Goal: Task Accomplishment & Management: Use online tool/utility

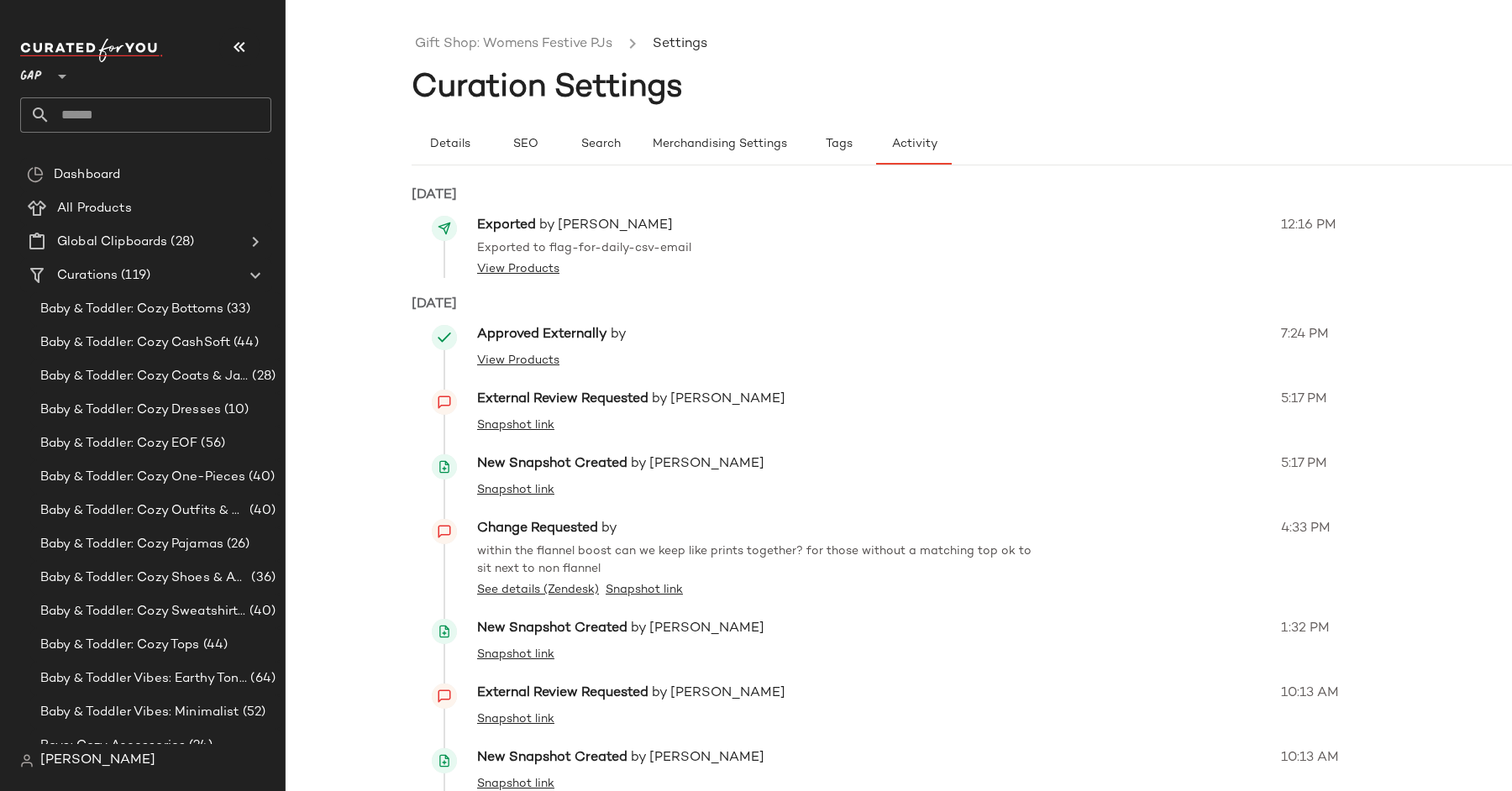
scroll to position [2510, 0]
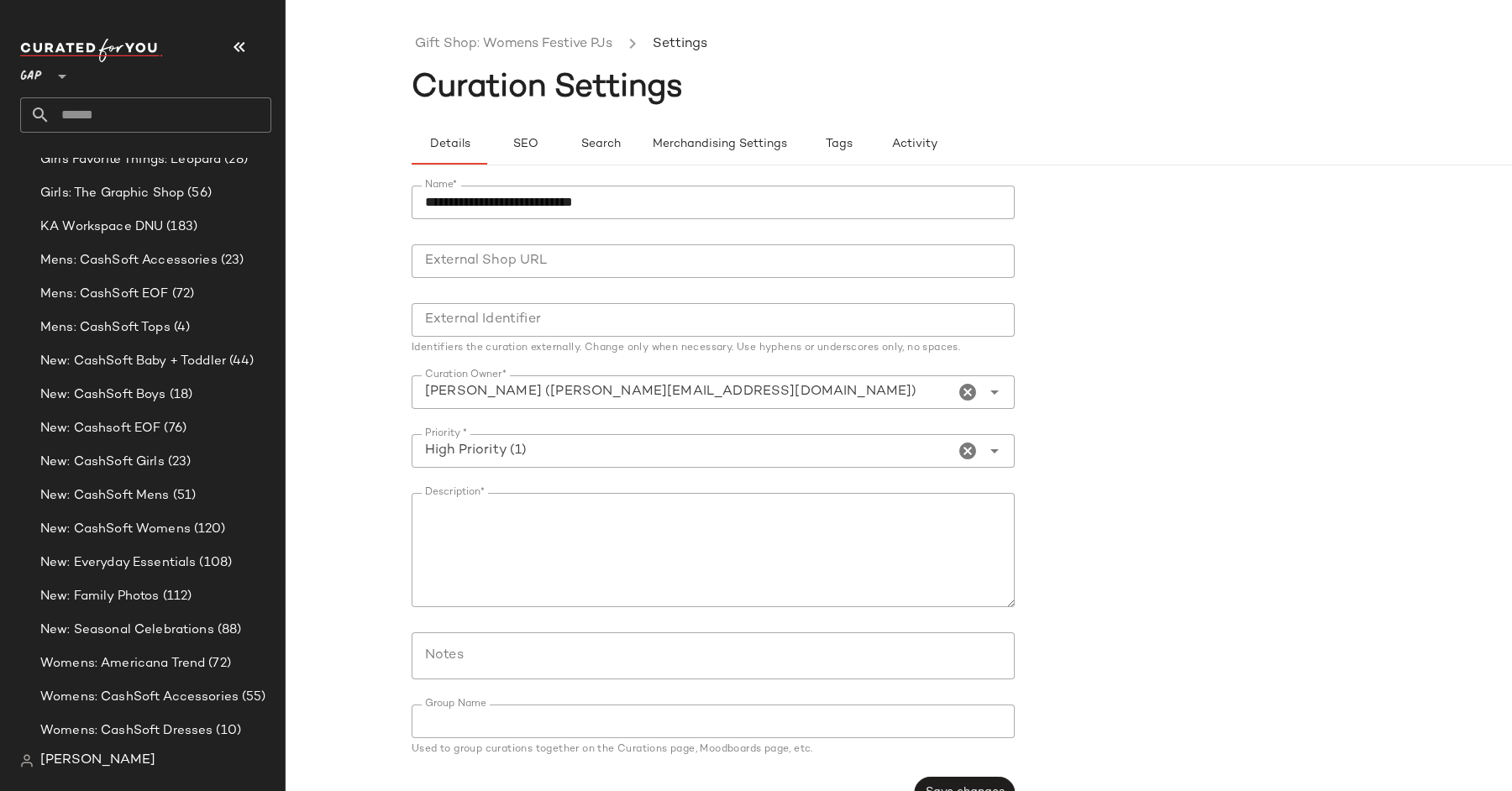
scroll to position [3544, 0]
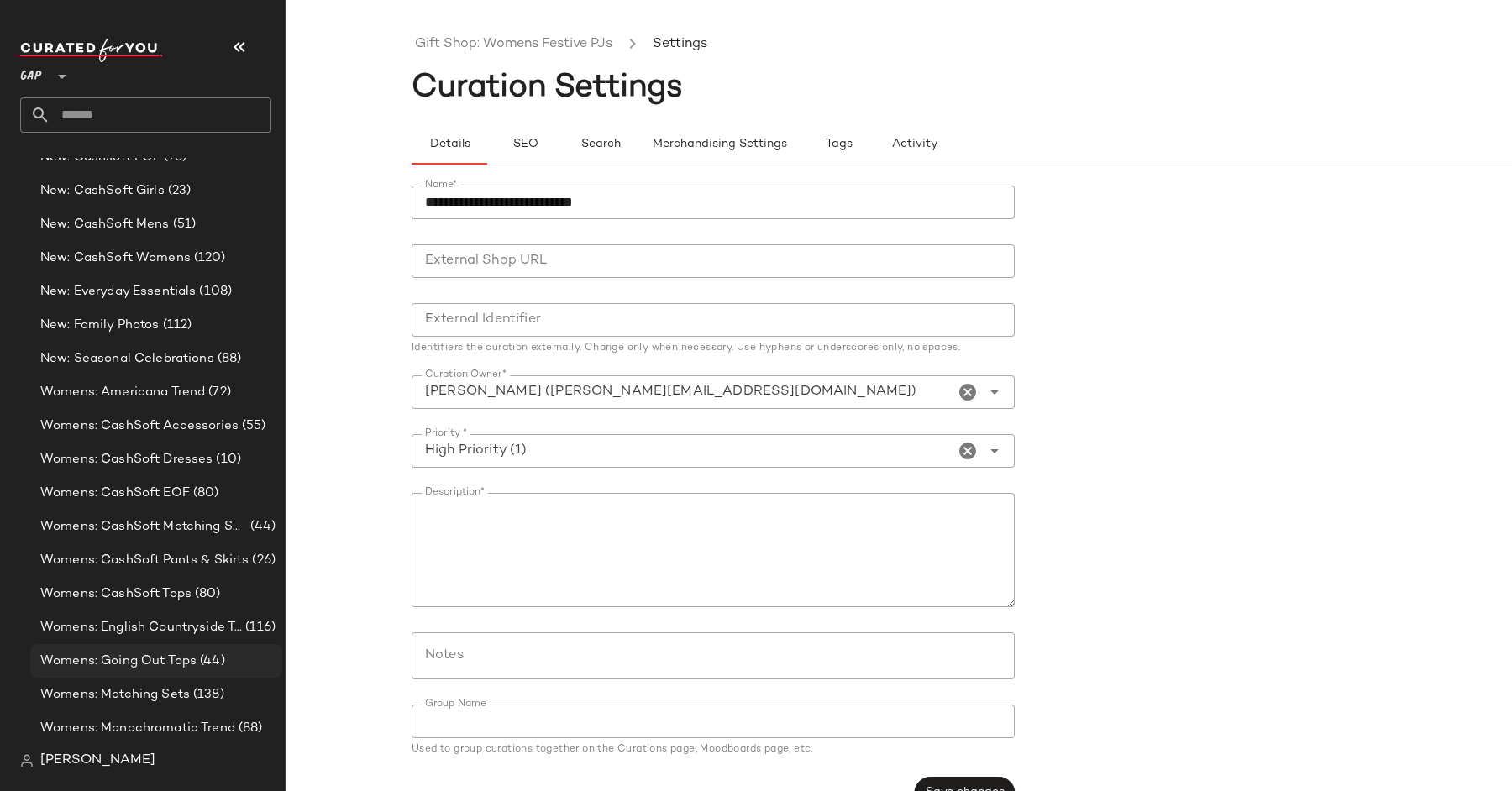
click at [178, 654] on span "Womens: Going Out Tops" at bounding box center [118, 661] width 156 height 19
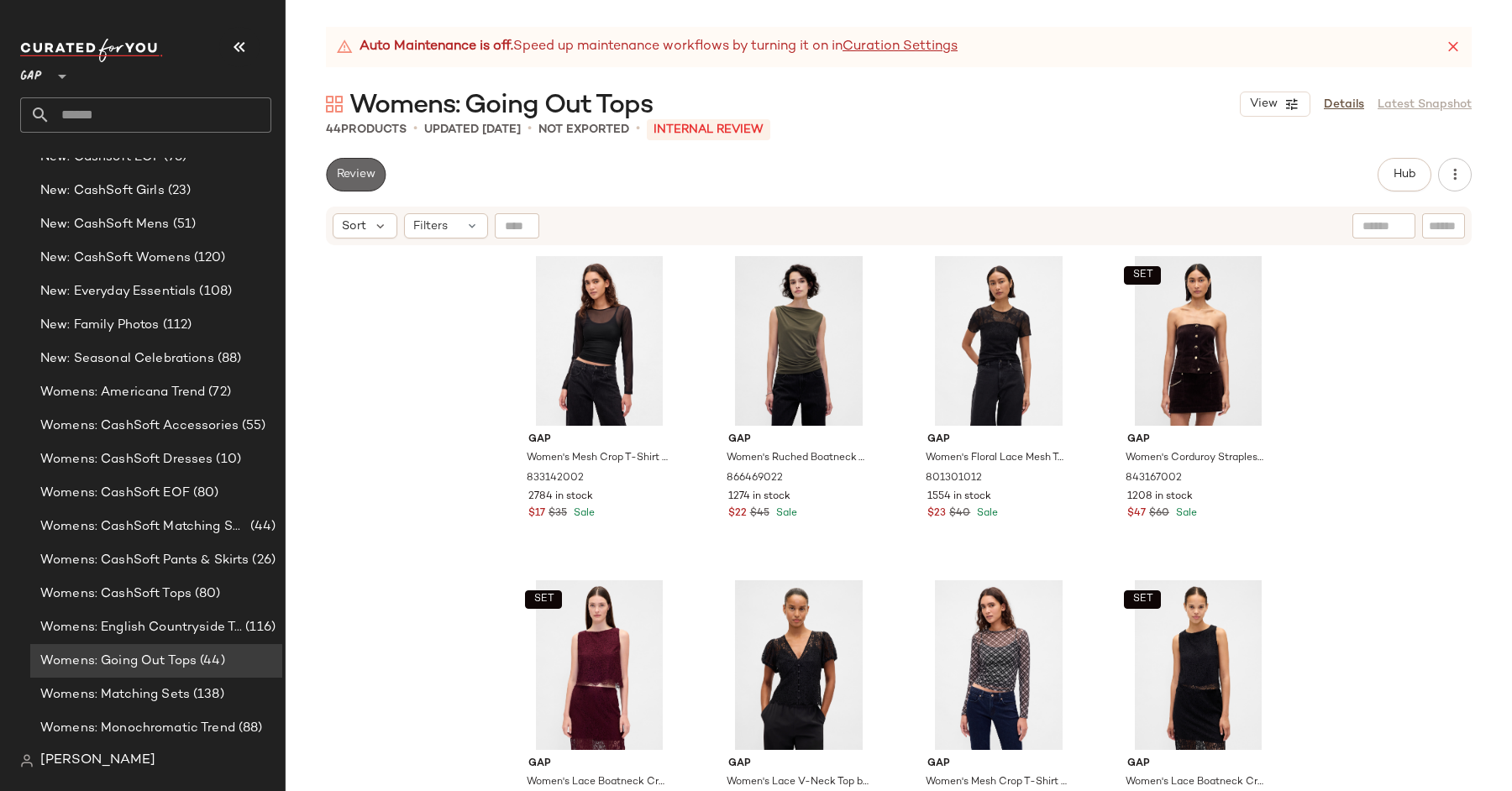
click at [358, 174] on span "Review" at bounding box center [355, 174] width 39 height 13
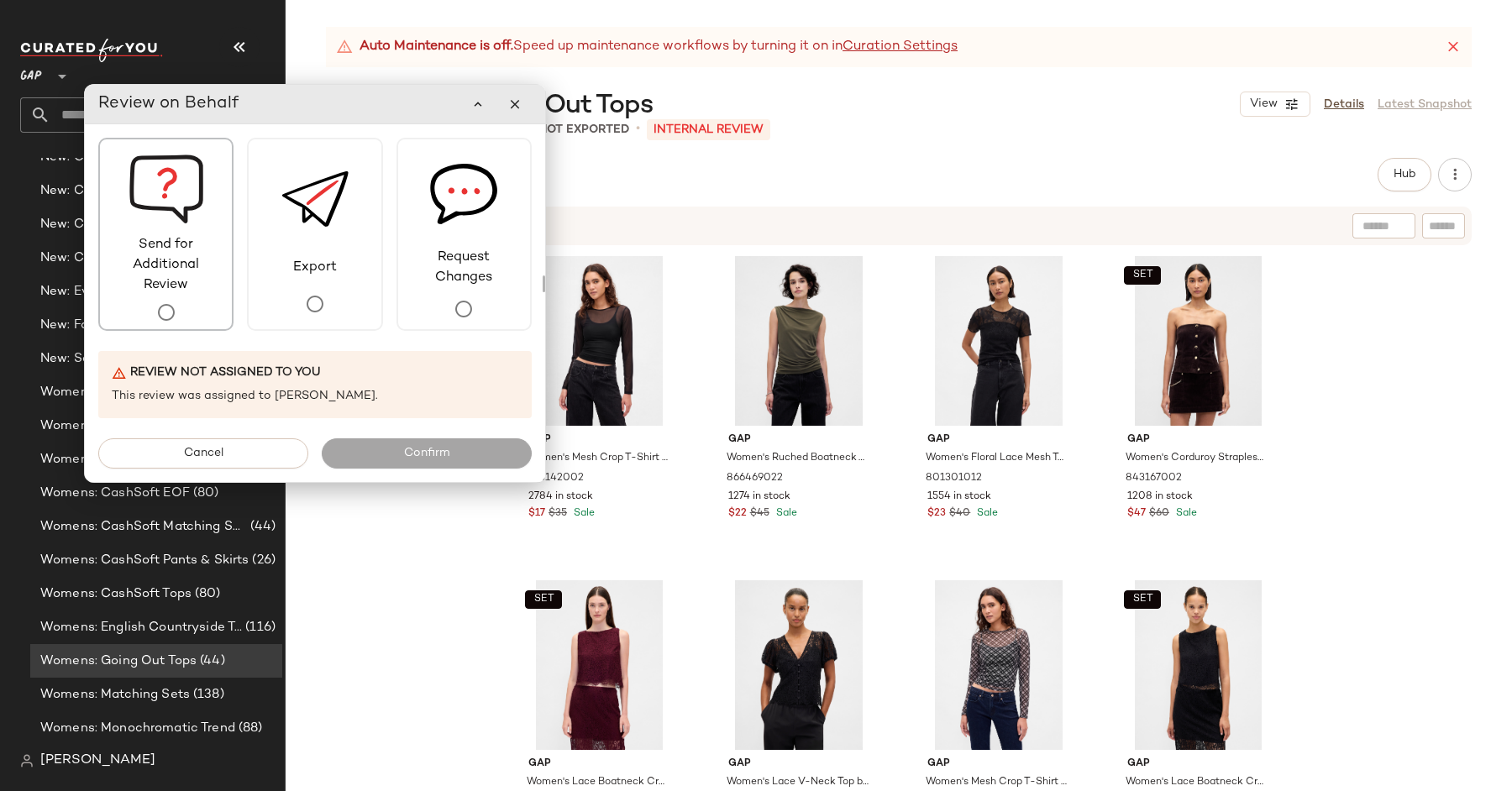
click at [171, 258] on span "Send for Additional Review" at bounding box center [165, 265] width 131 height 60
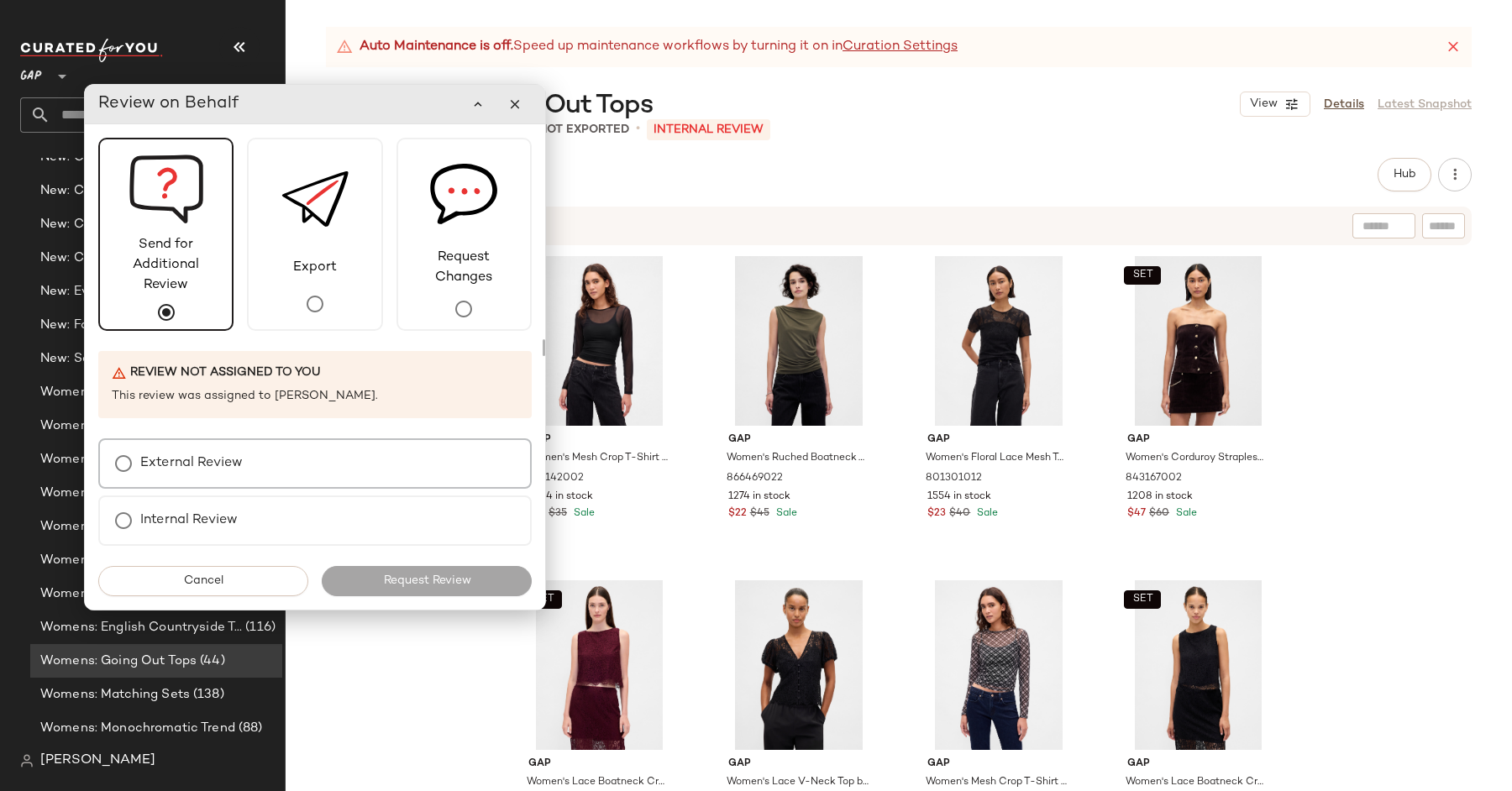
click at [212, 482] on div "External Review" at bounding box center [315, 464] width 433 height 50
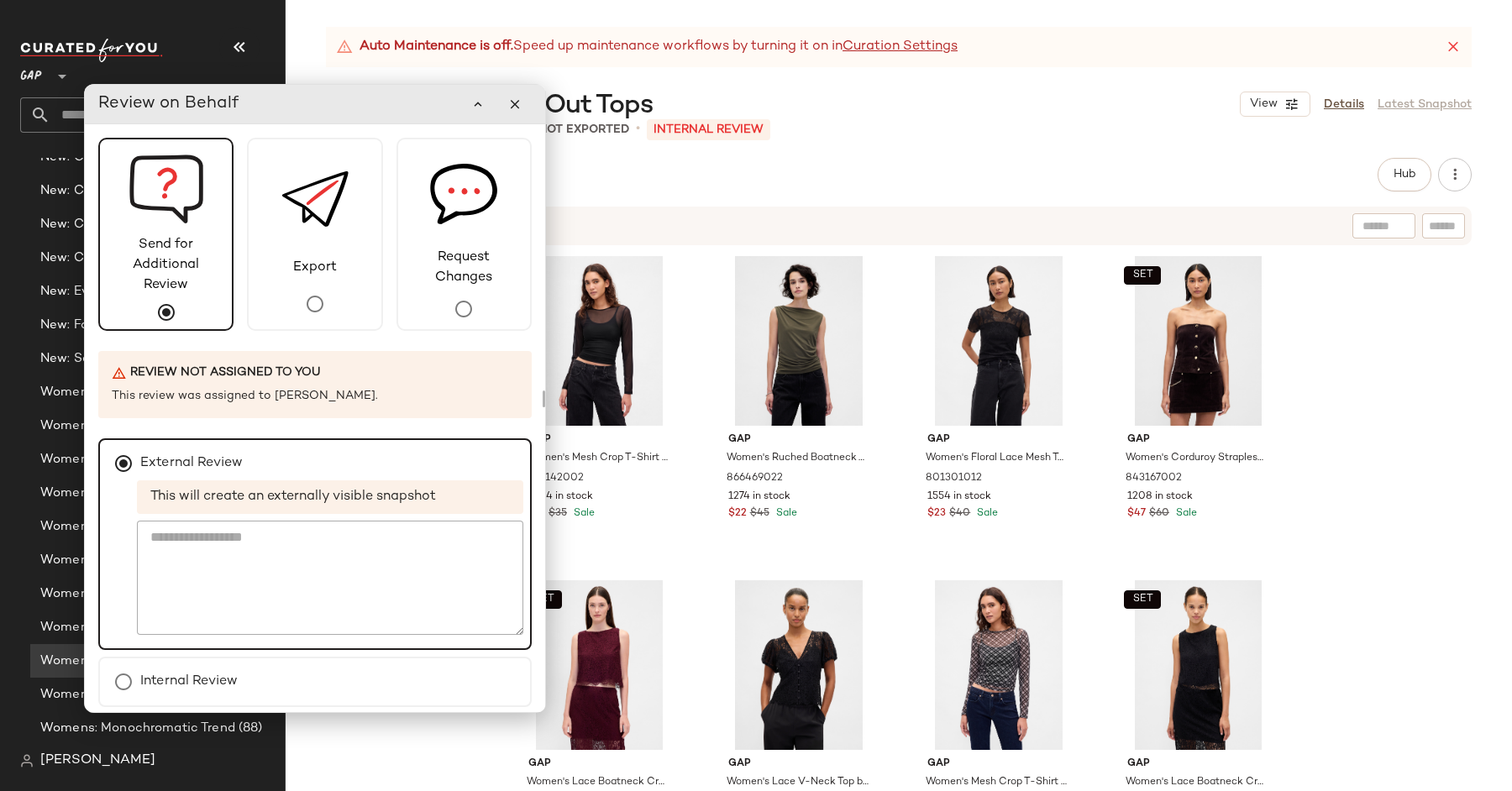
scroll to position [58, 0]
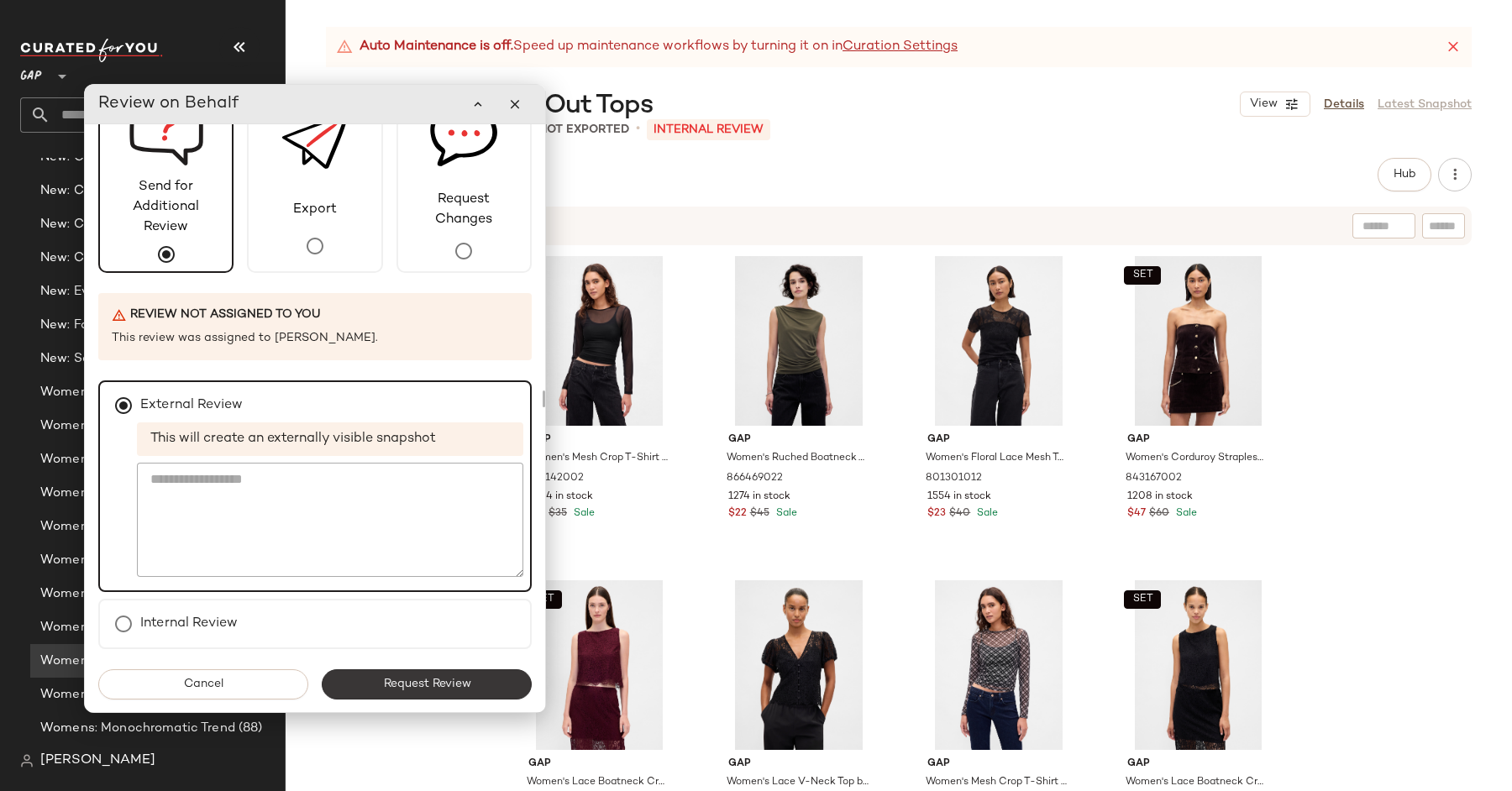
click at [482, 682] on button "Request Review" at bounding box center [427, 684] width 210 height 30
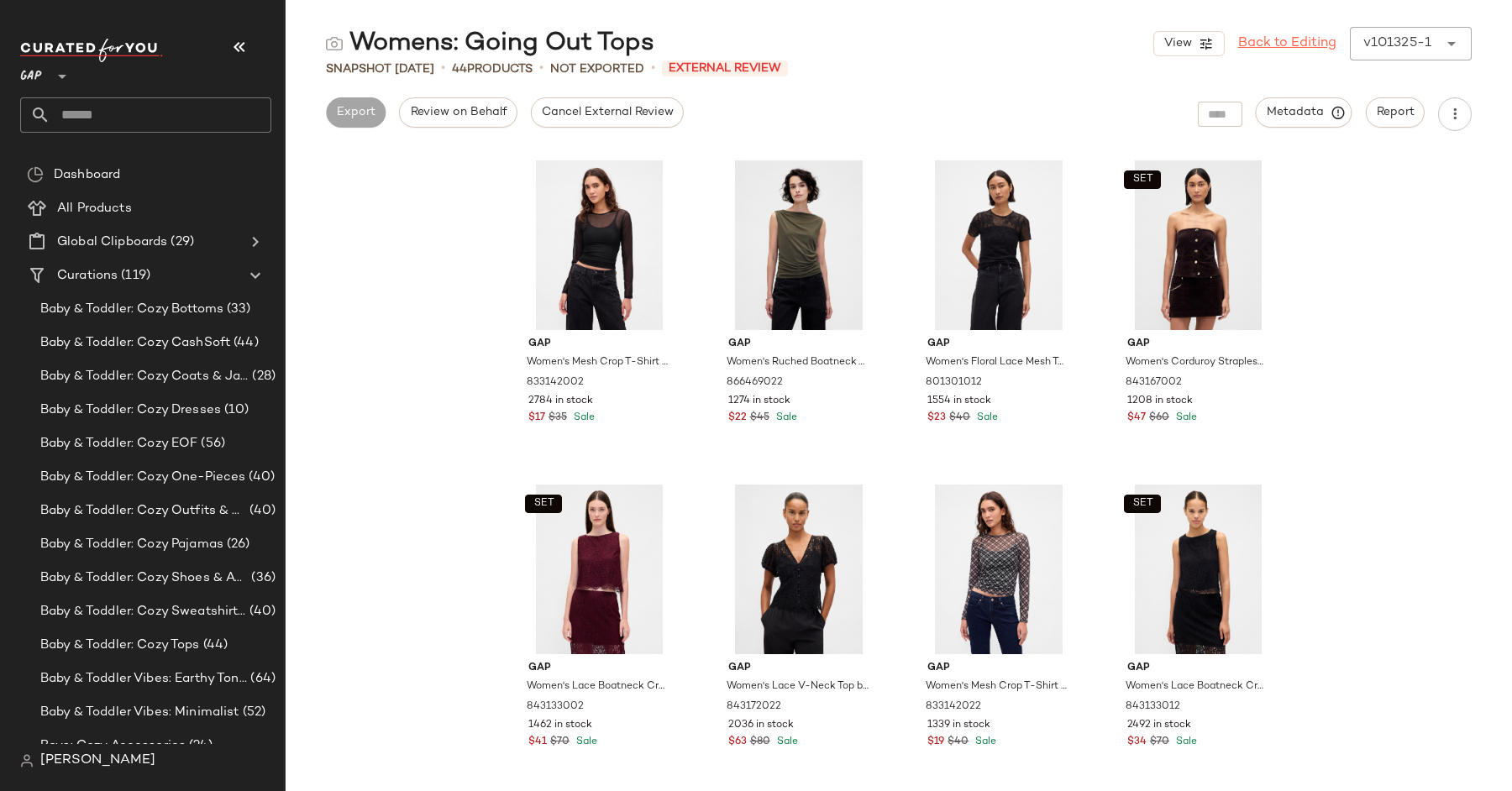
click at [1311, 44] on link "Back to Editing" at bounding box center [1287, 44] width 98 height 20
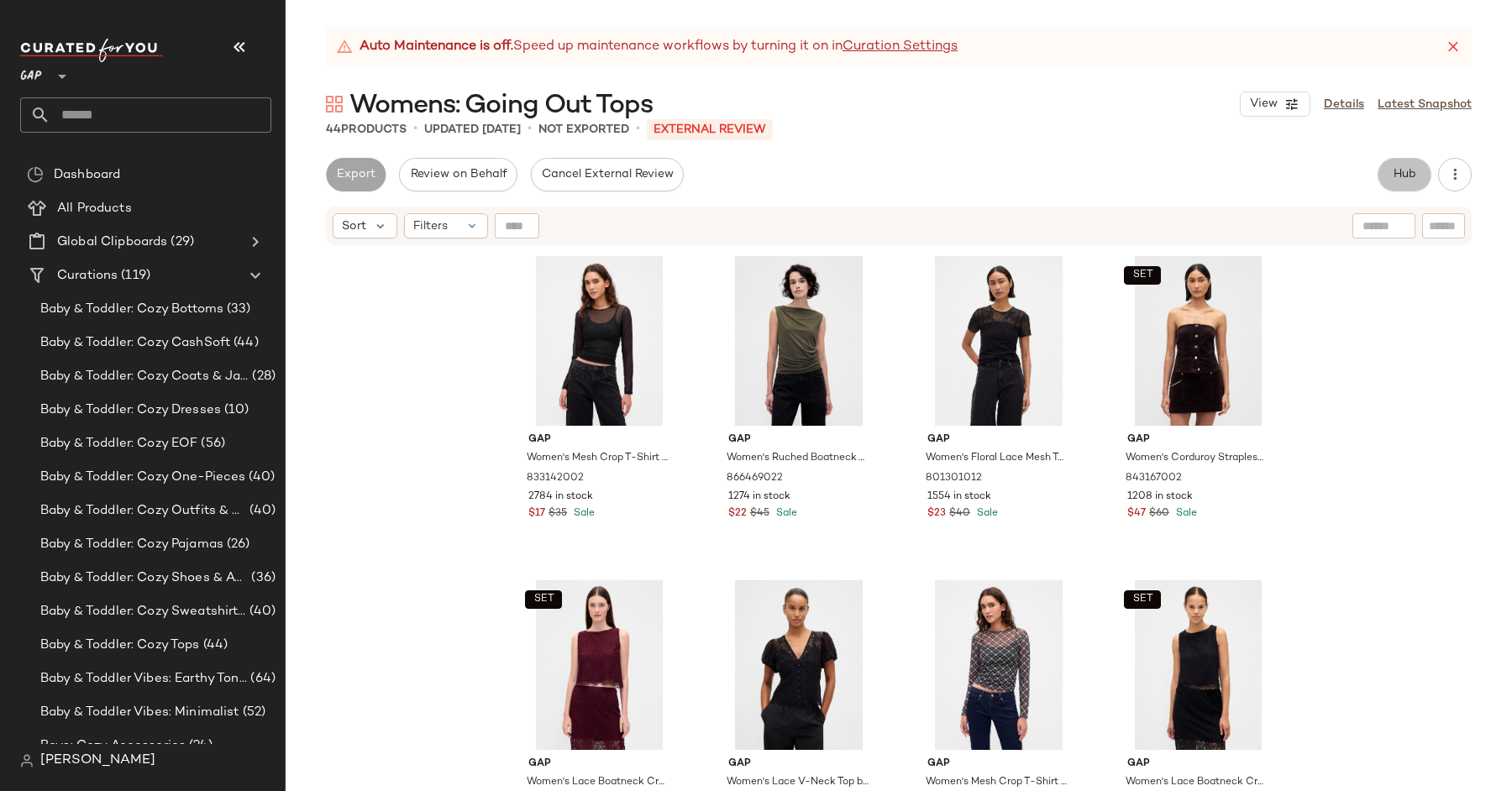
click at [1404, 179] on span "Hub" at bounding box center [1404, 174] width 24 height 13
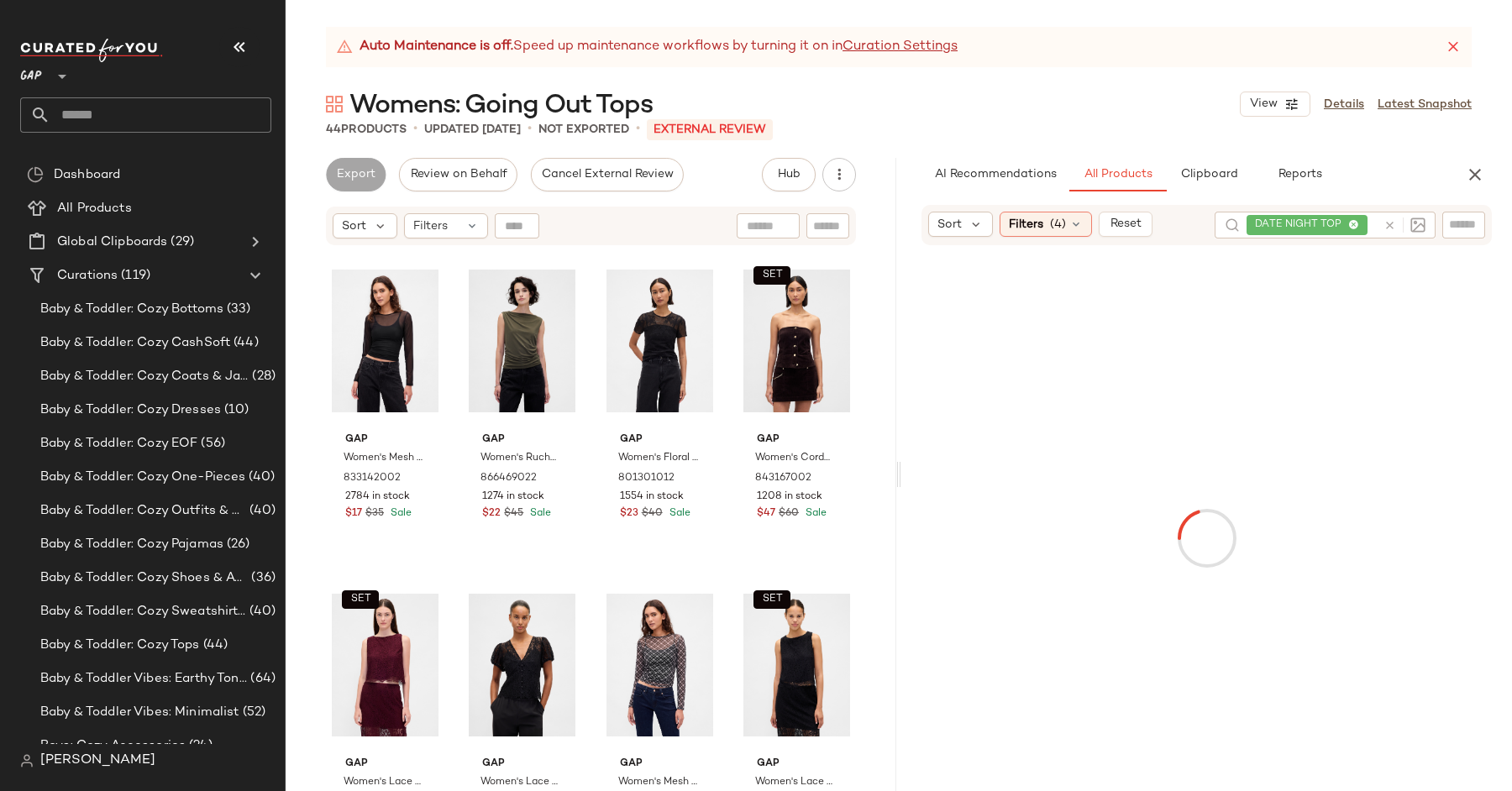
click at [1387, 224] on div at bounding box center [1401, 225] width 49 height 27
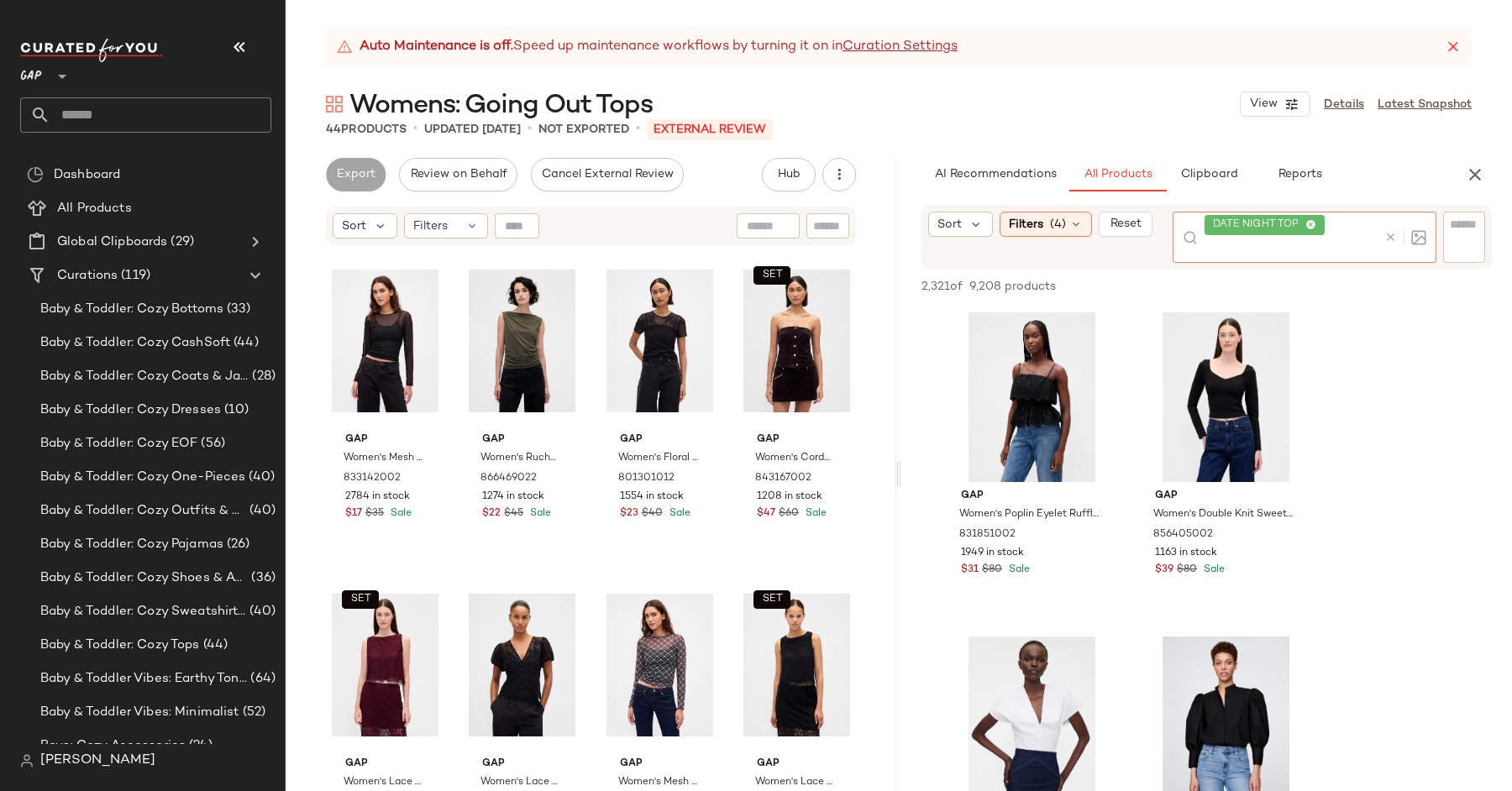
click at [1387, 238] on icon at bounding box center [1390, 237] width 12 height 12
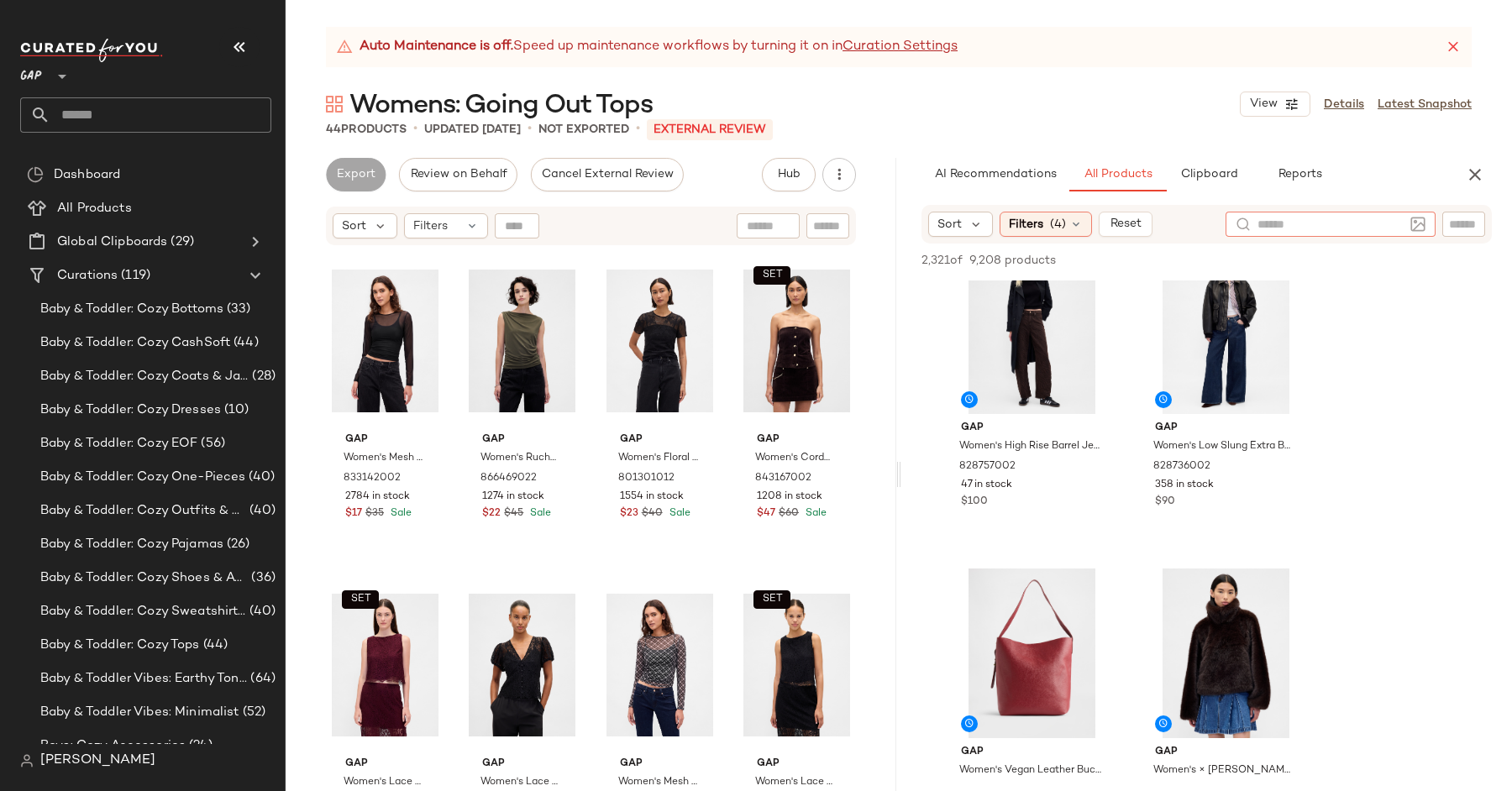
scroll to position [50, 0]
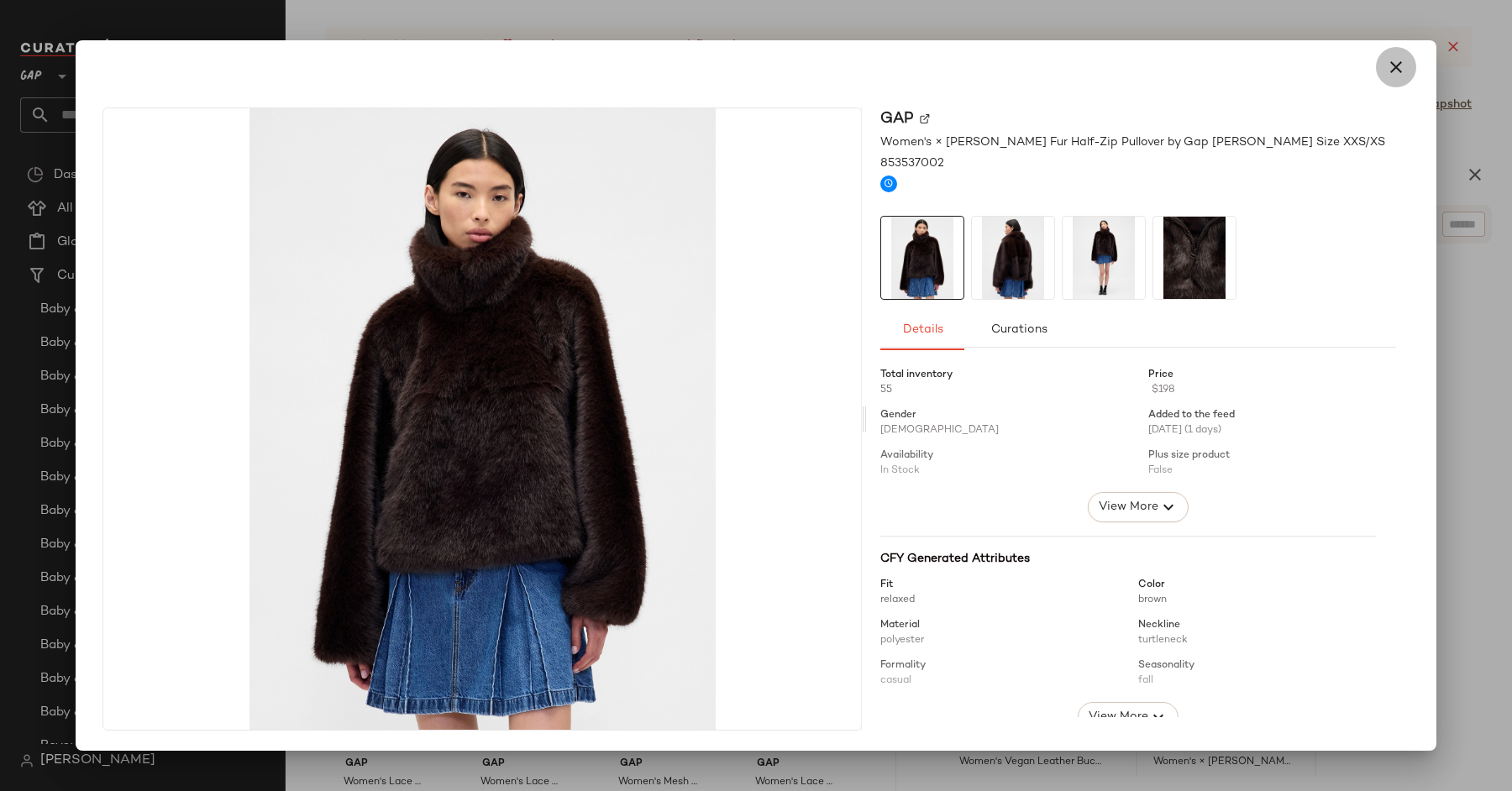
click at [1387, 77] on button "button" at bounding box center [1396, 67] width 40 height 40
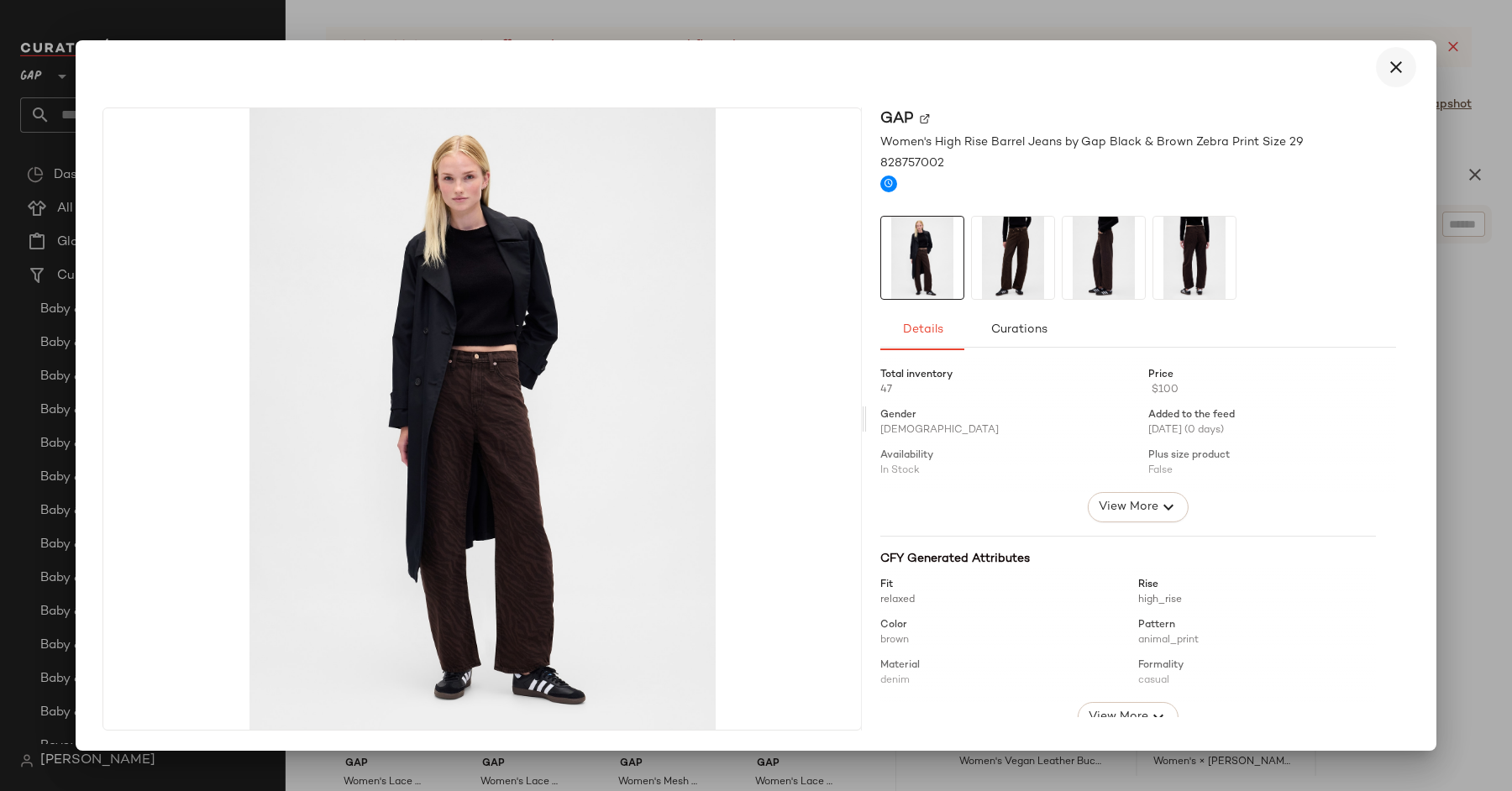
click at [1381, 73] on button "button" at bounding box center [1396, 67] width 40 height 40
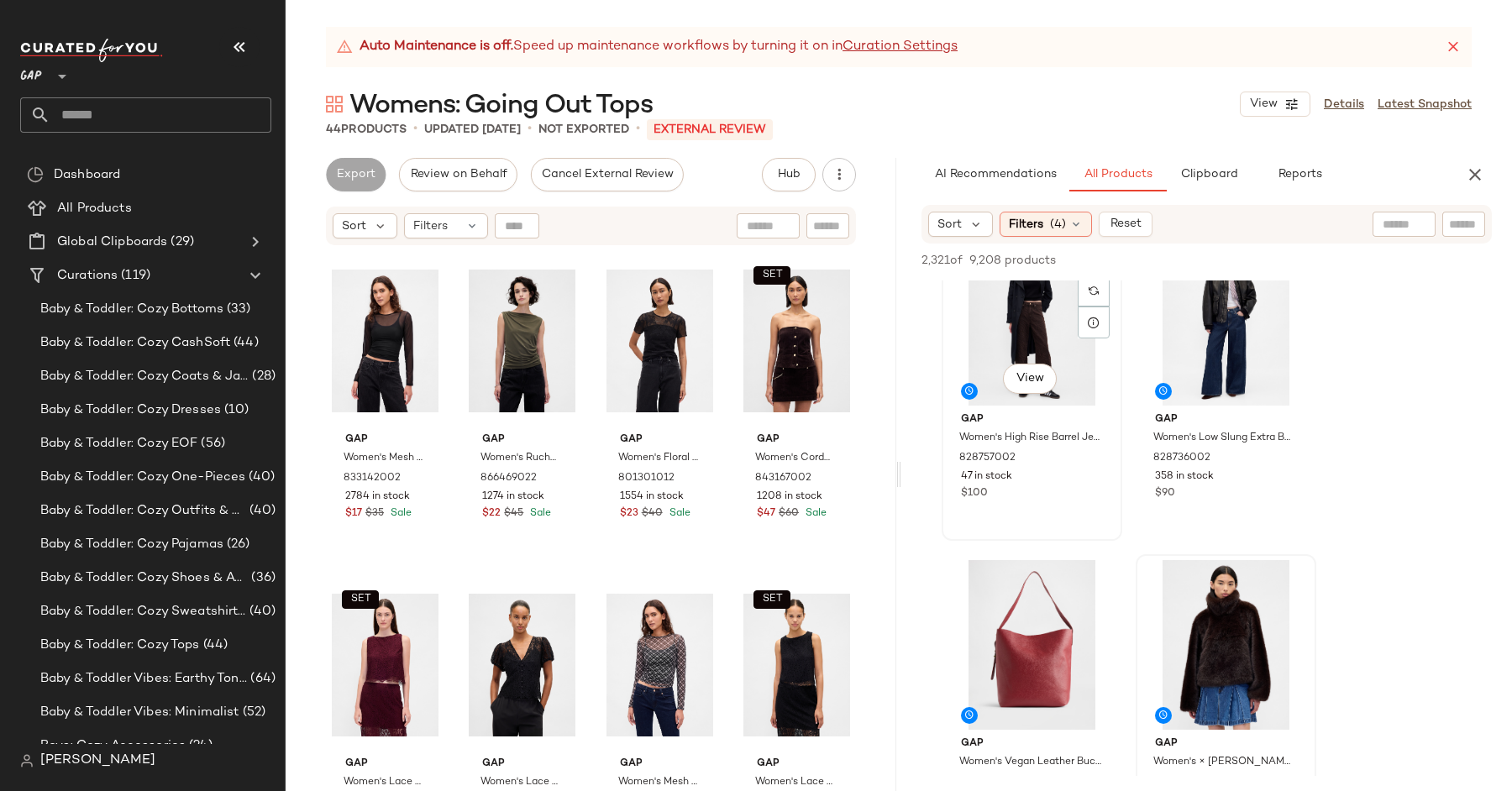
scroll to position [0, 0]
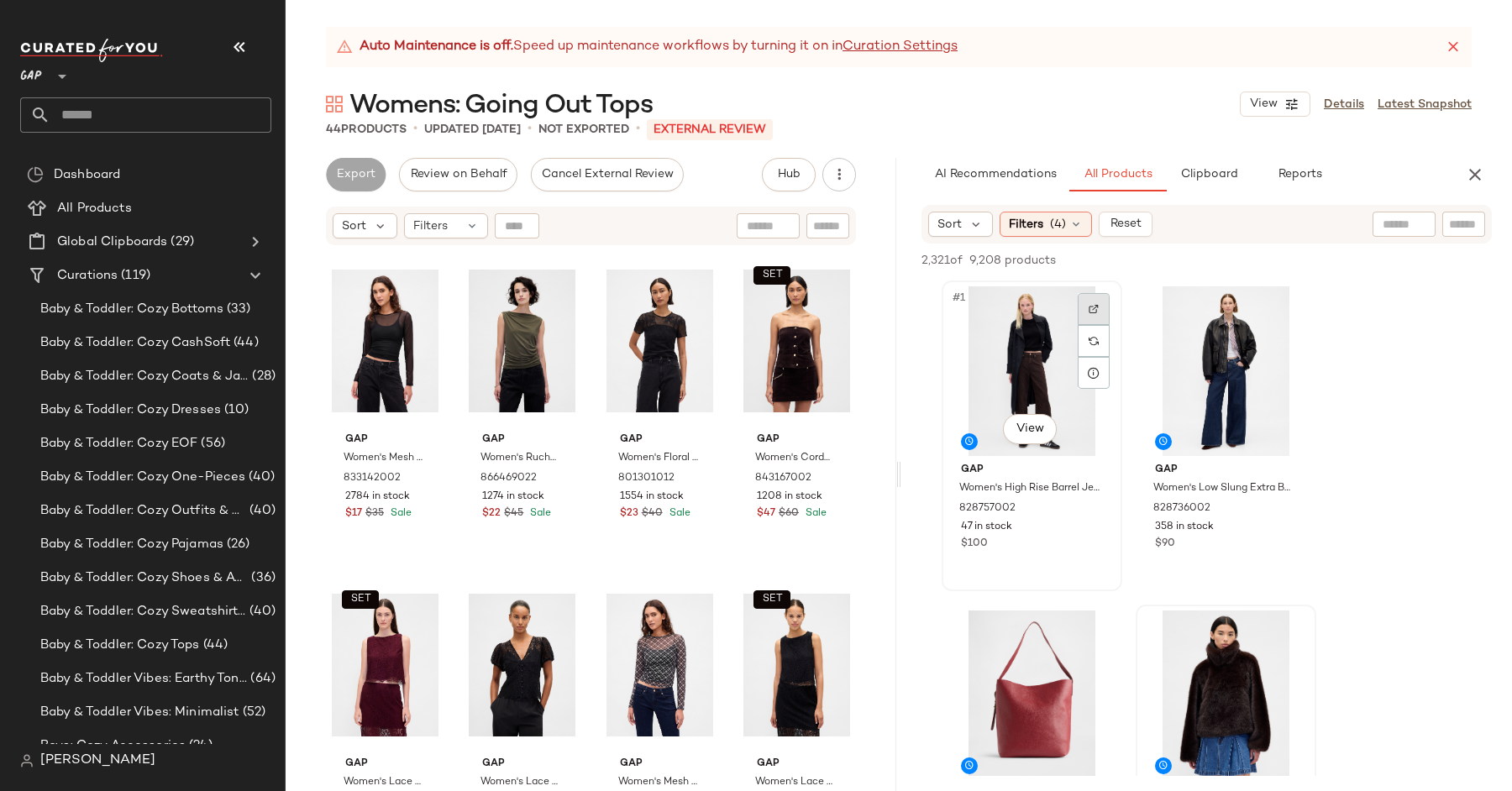
click at [1086, 310] on div at bounding box center [1093, 309] width 32 height 32
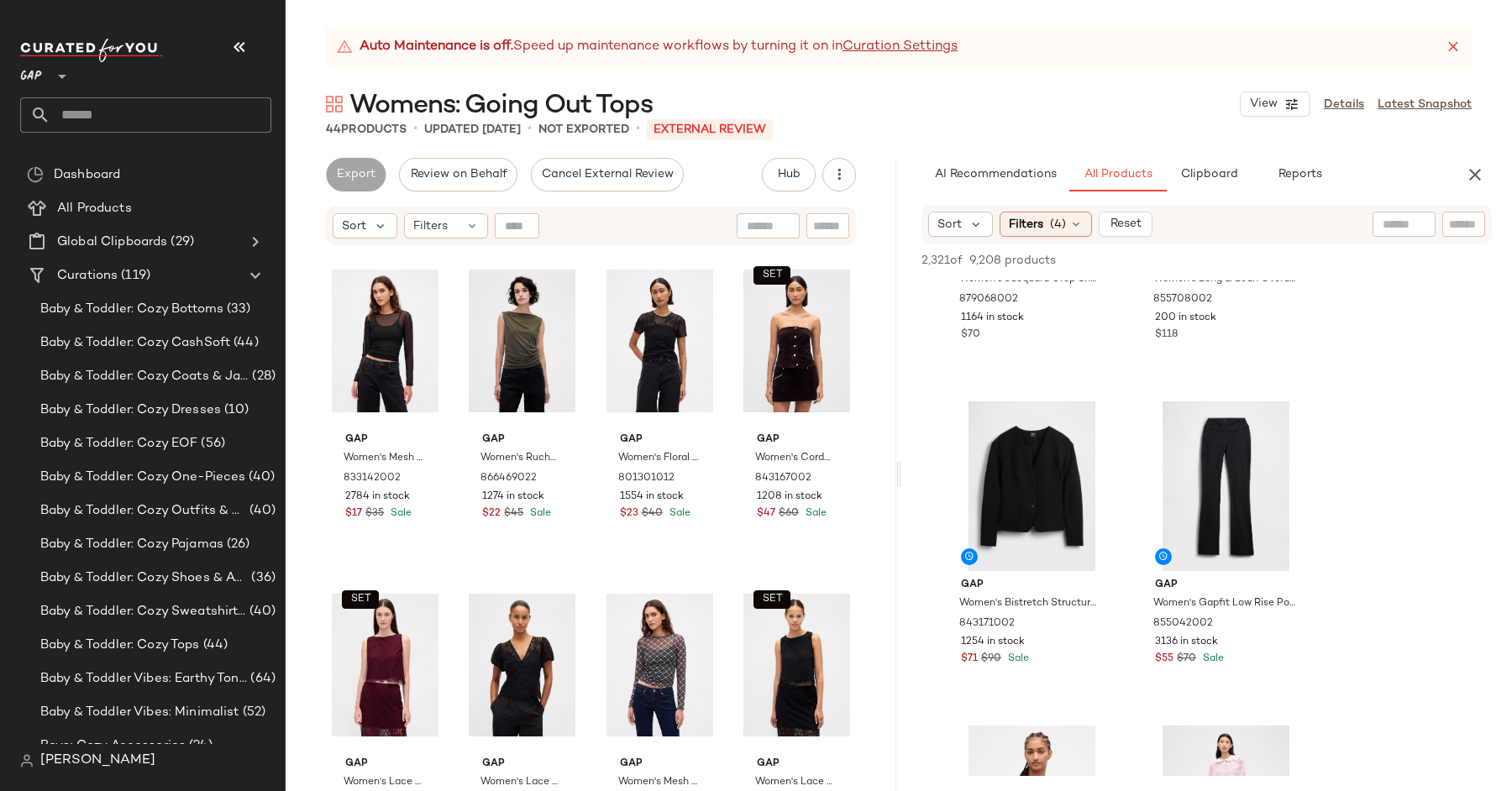
scroll to position [2624, 0]
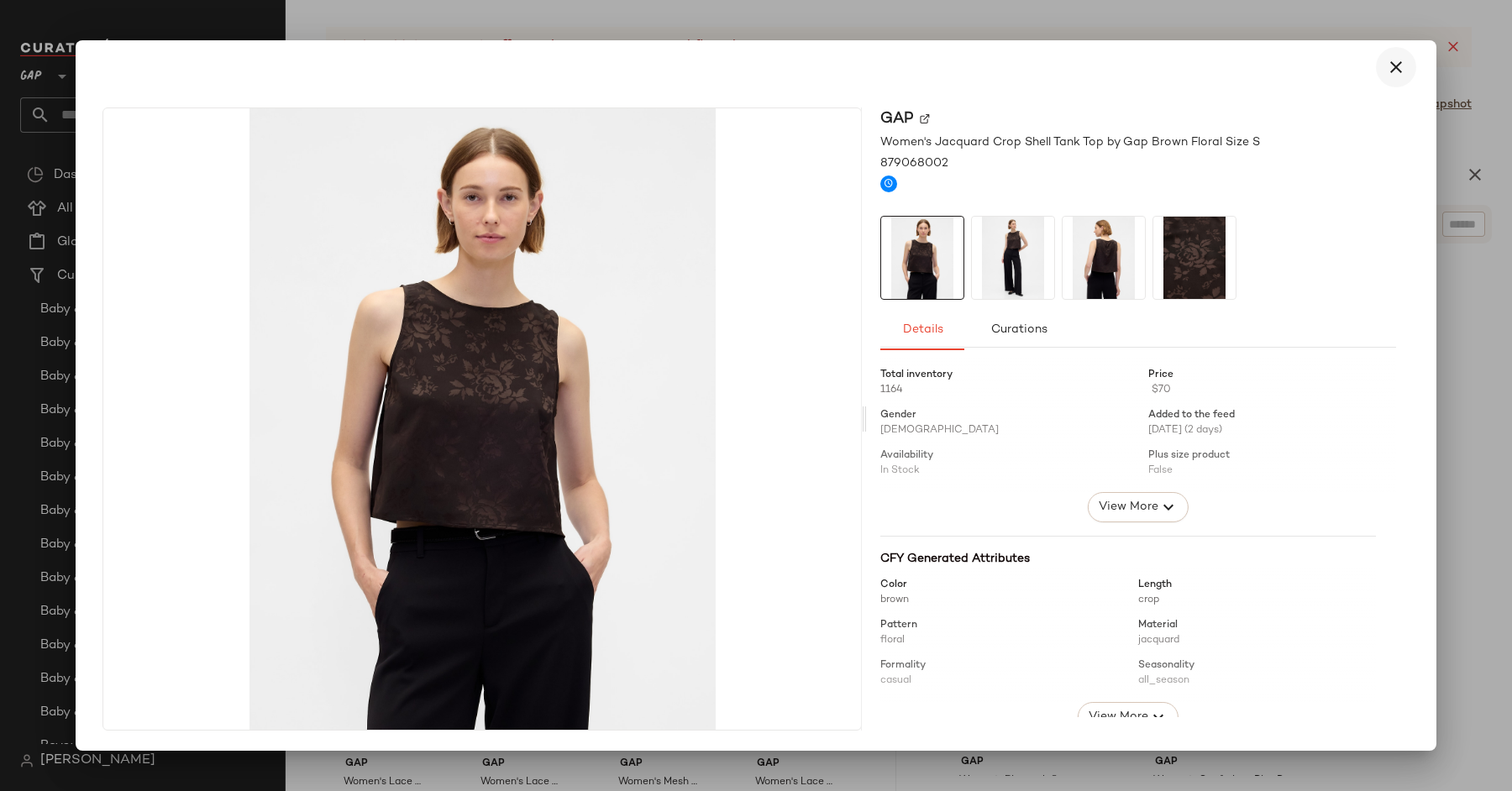
click at [1408, 72] on button "button" at bounding box center [1396, 67] width 40 height 40
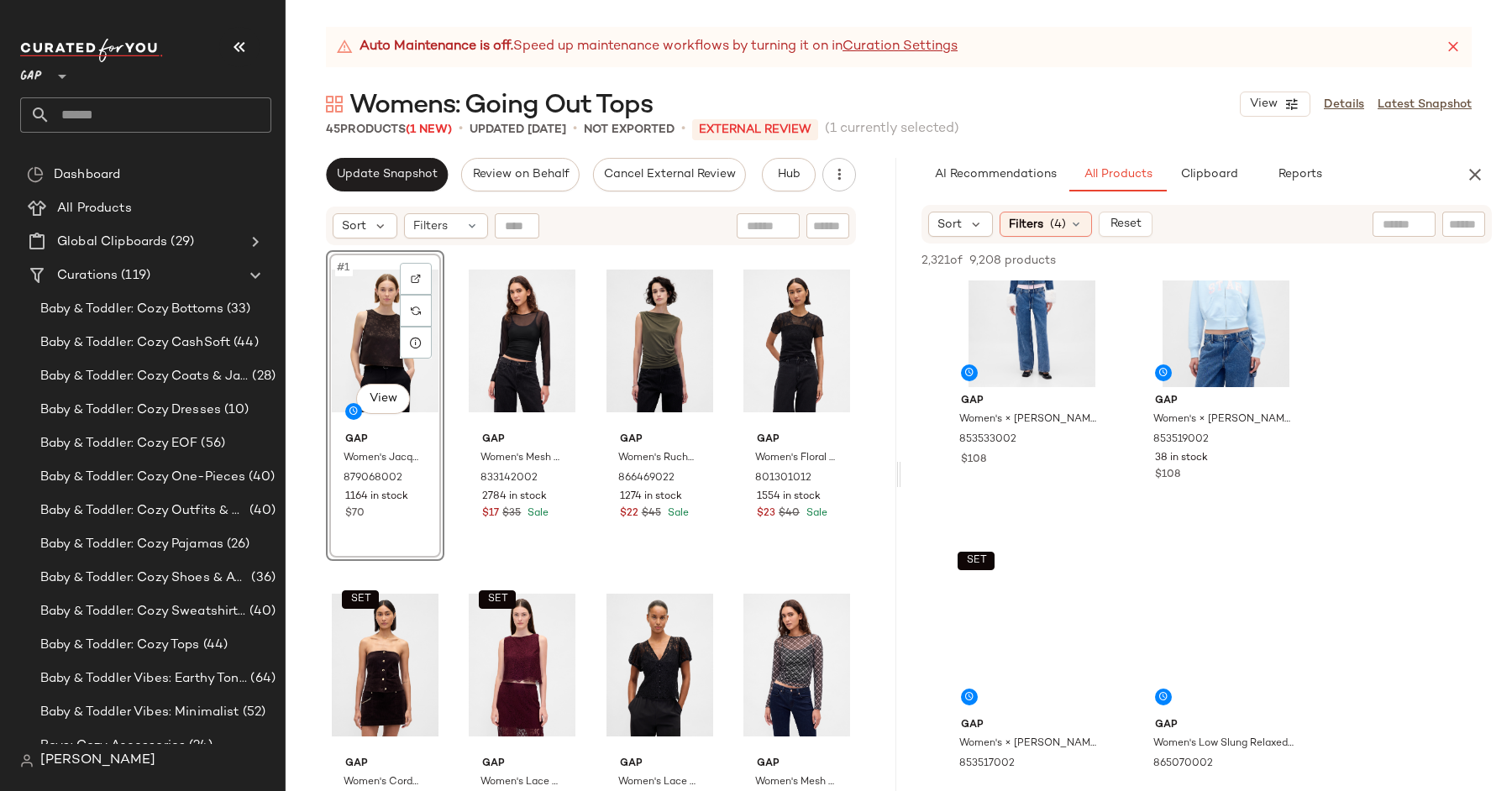
scroll to position [4629, 0]
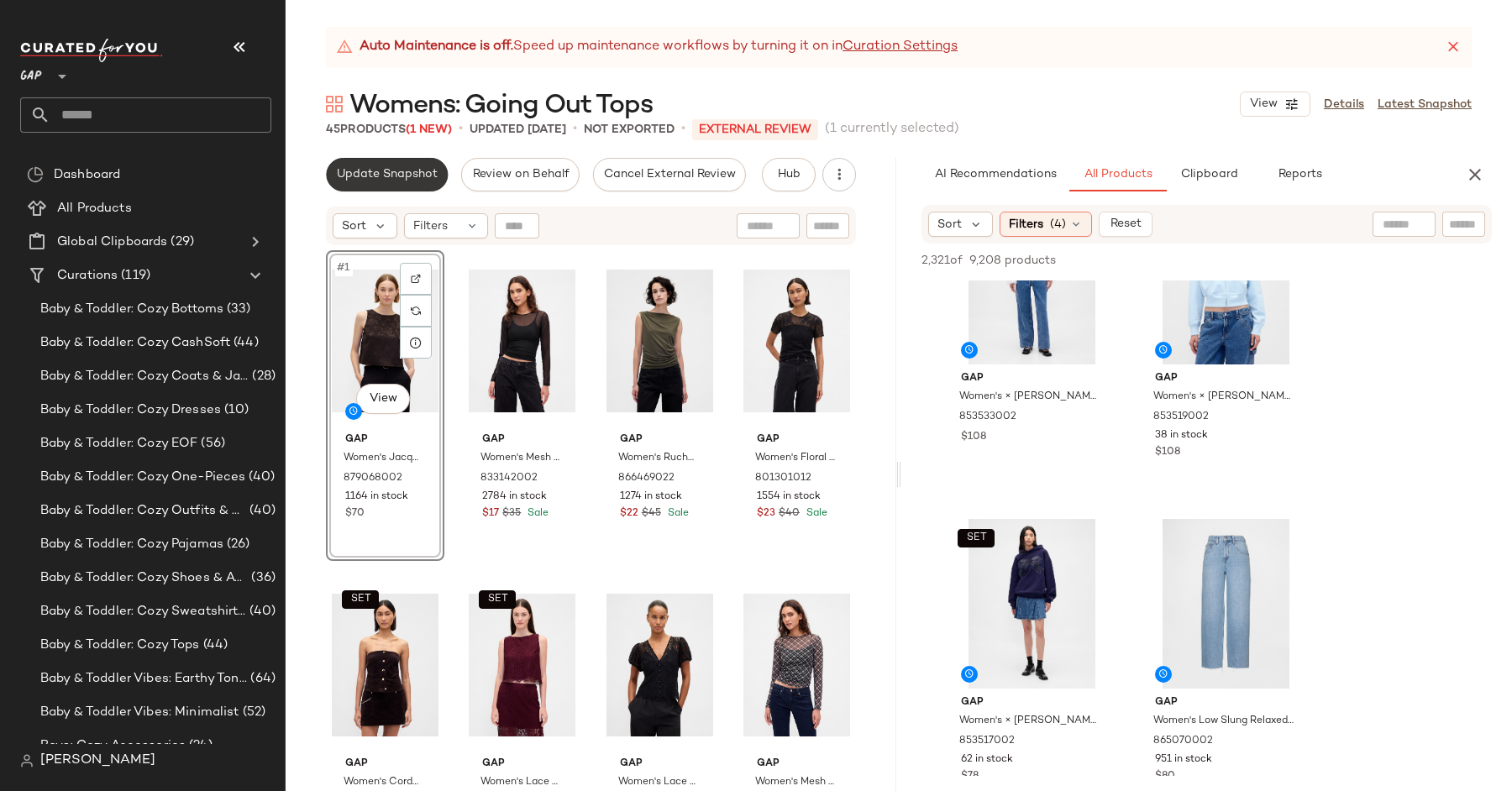
click at [393, 183] on button "Update Snapshot" at bounding box center [386, 174] width 122 height 34
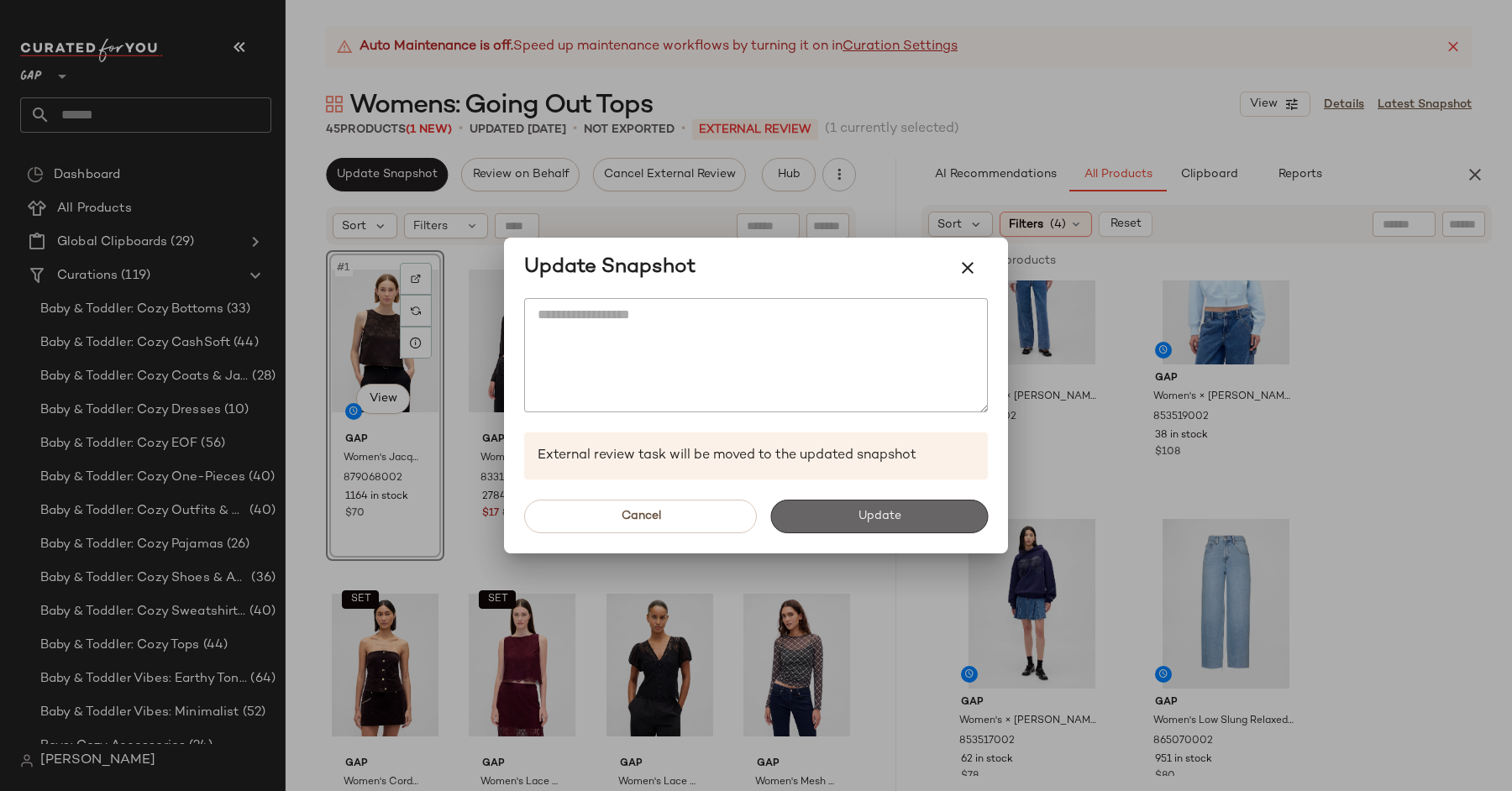
click at [856, 508] on button "Update" at bounding box center [879, 516] width 218 height 34
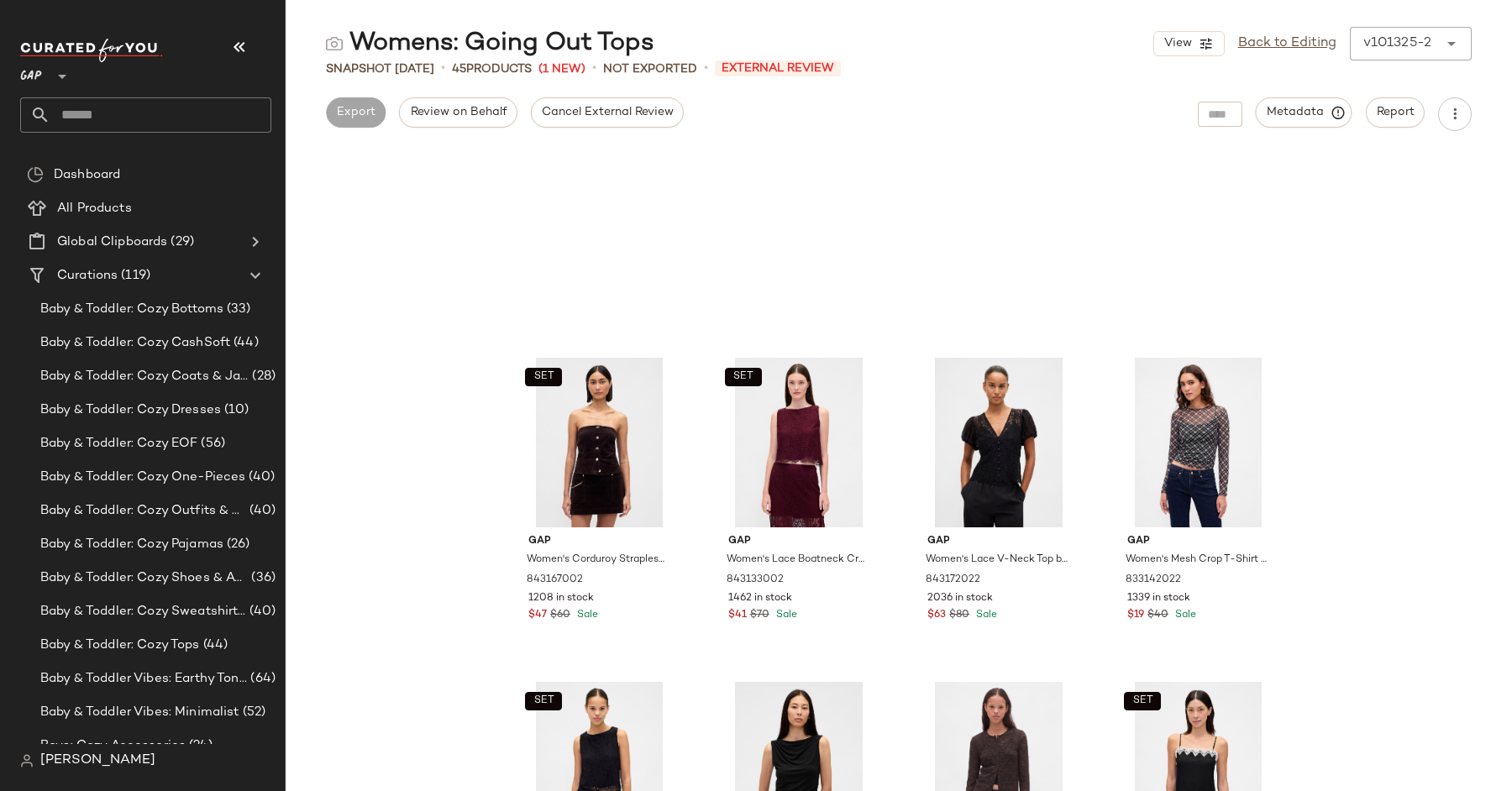
scroll to position [476, 0]
